Goal: Navigation & Orientation: Understand site structure

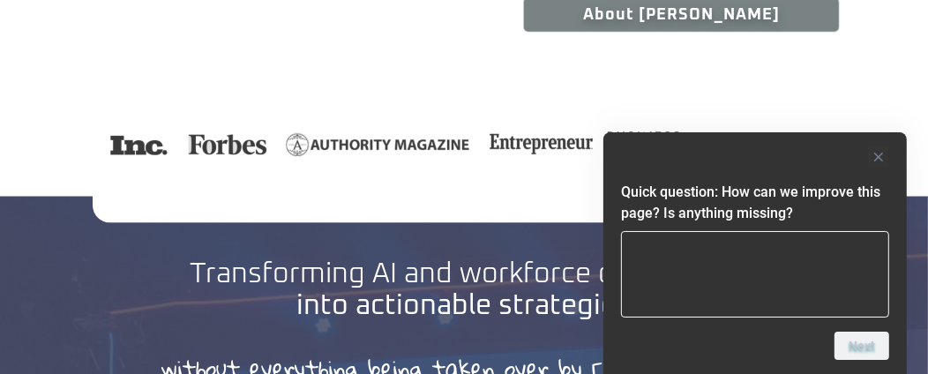
scroll to position [1647, 0]
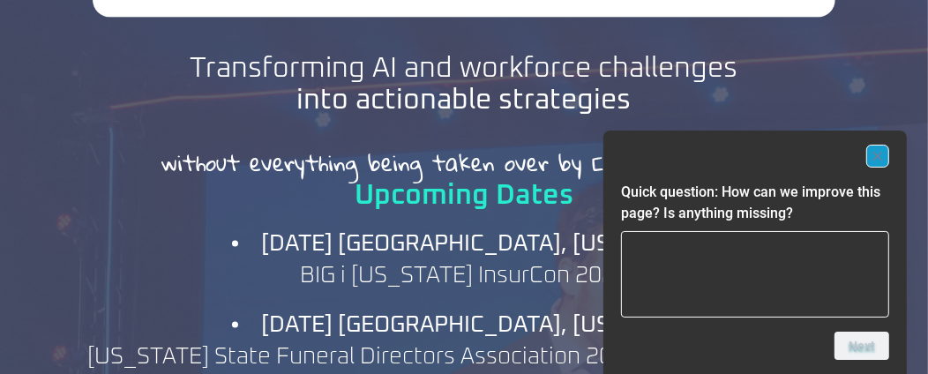
click at [878, 157] on icon "Hide survey" at bounding box center [878, 156] width 9 height 9
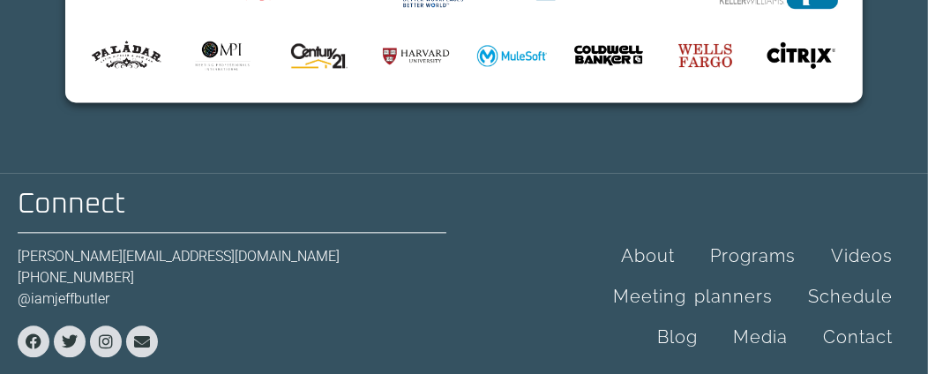
scroll to position [6663, 0]
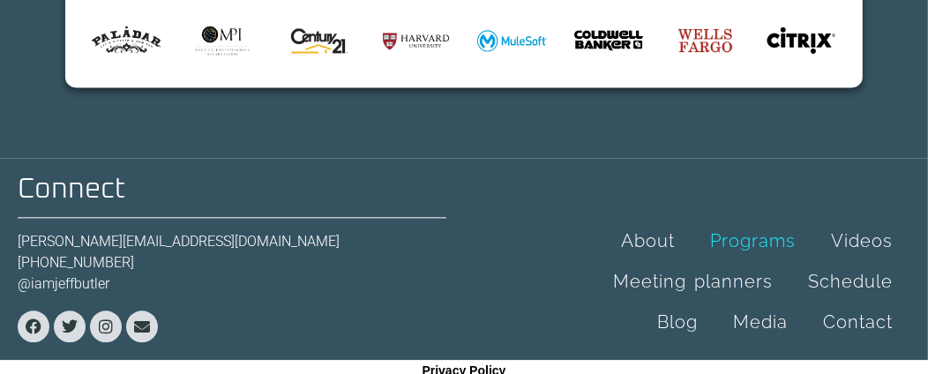
click at [754, 221] on link "Programs" at bounding box center [753, 241] width 121 height 41
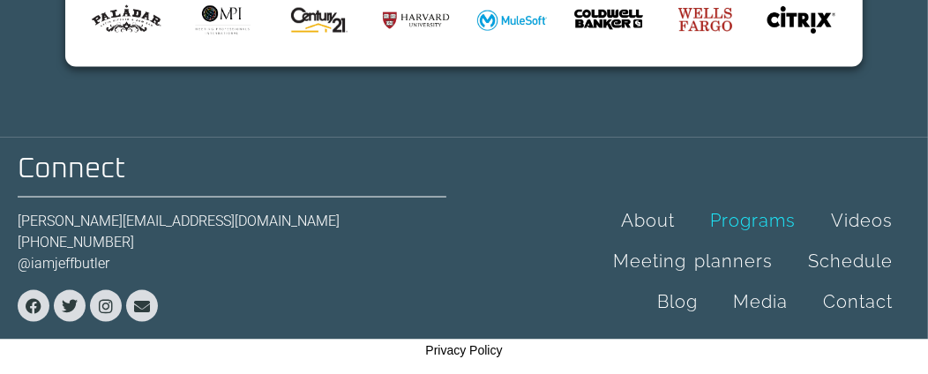
scroll to position [5915, 0]
click at [864, 259] on link "Schedule" at bounding box center [851, 261] width 120 height 41
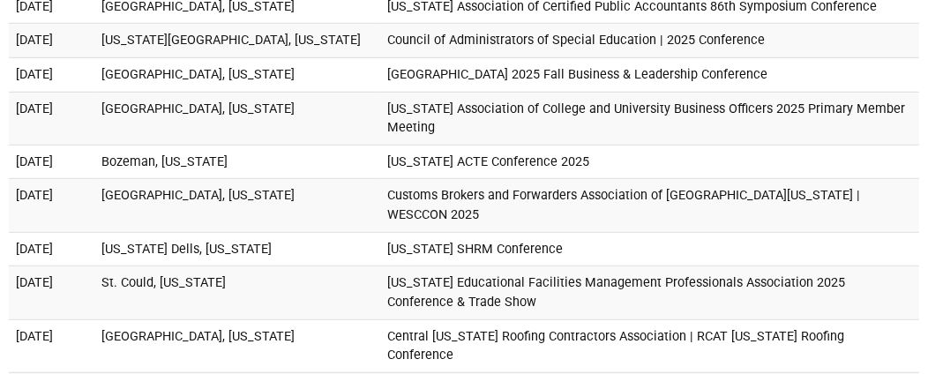
scroll to position [629, 0]
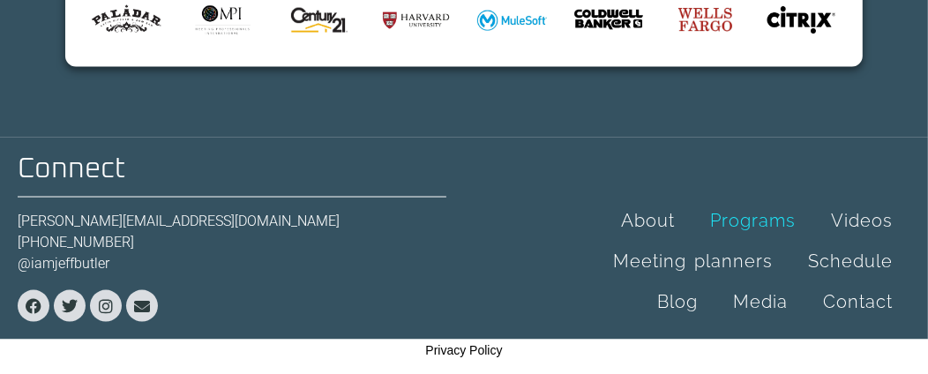
scroll to position [5915, 0]
click at [674, 267] on link "Meeting planners" at bounding box center [693, 261] width 195 height 41
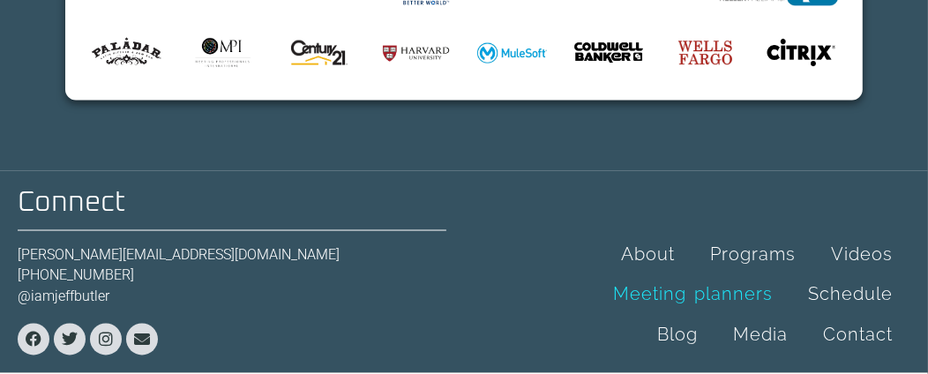
scroll to position [1820, 0]
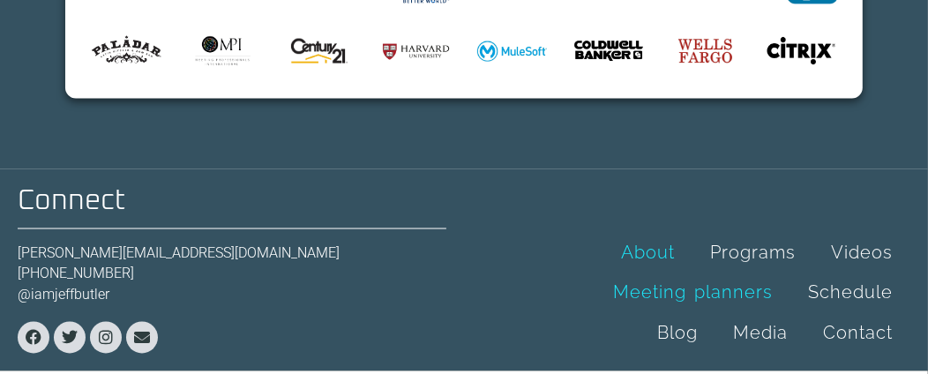
click at [645, 232] on link "About" at bounding box center [648, 252] width 89 height 41
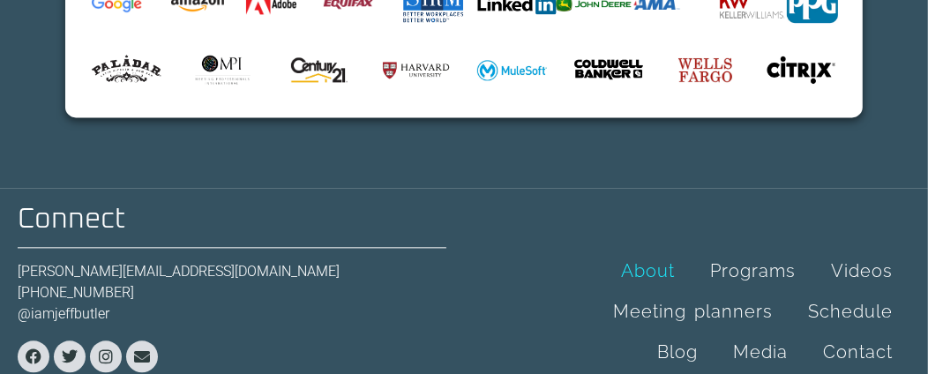
scroll to position [2444, 0]
